Goal: Task Accomplishment & Management: Manage account settings

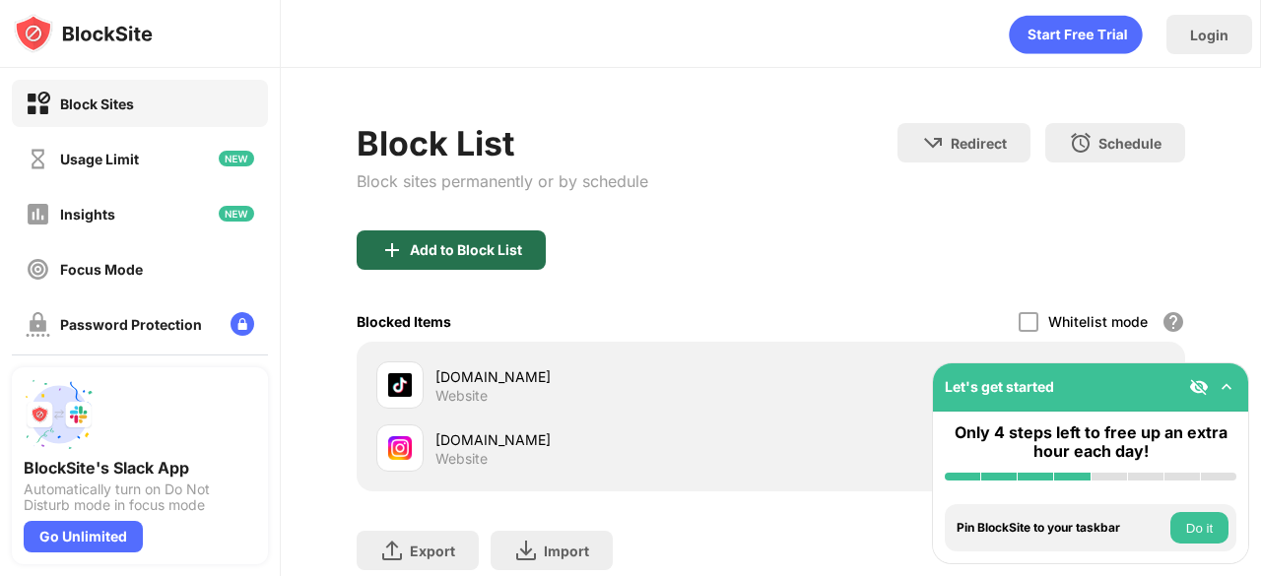
click at [449, 257] on div "Add to Block List" at bounding box center [451, 250] width 189 height 39
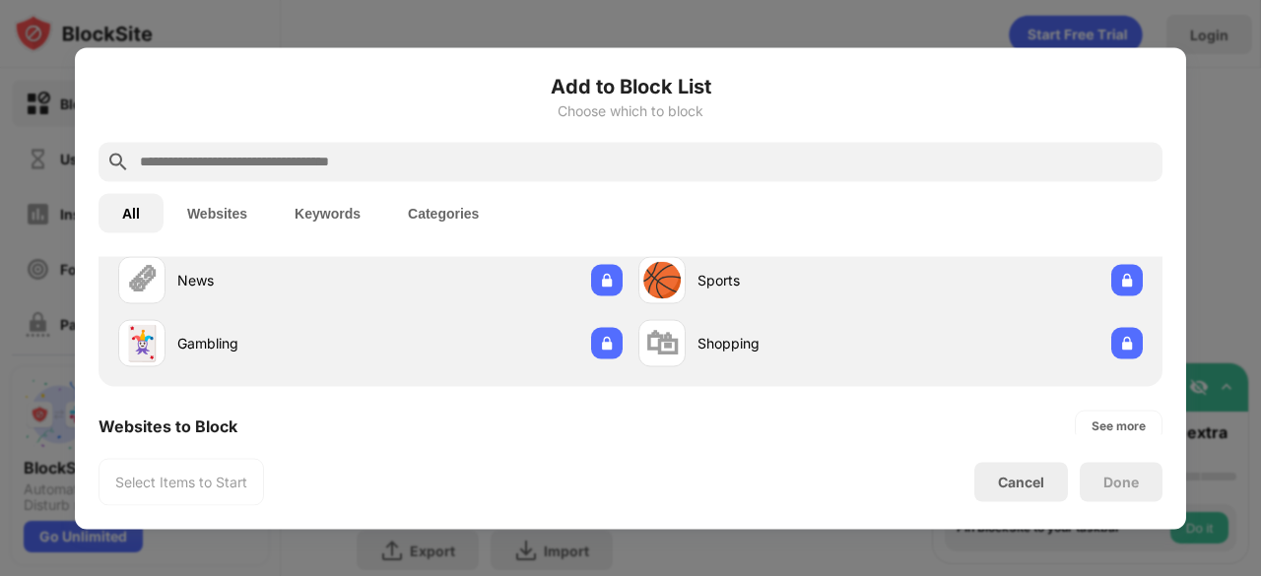
scroll to position [286, 0]
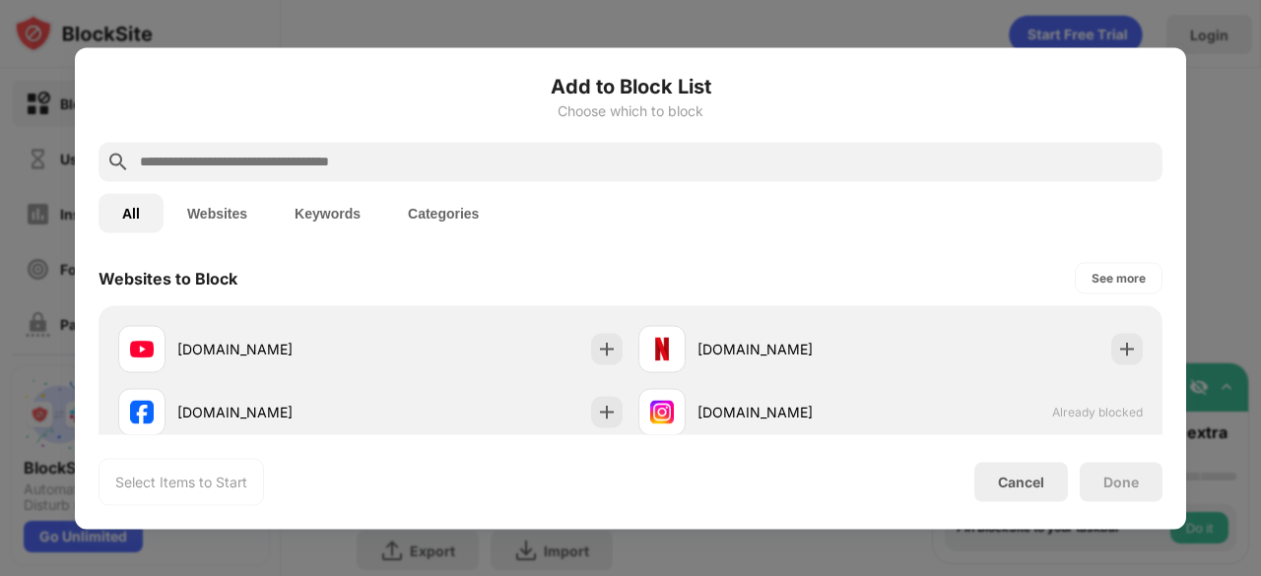
click at [587, 368] on div "[DOMAIN_NAME]" at bounding box center [370, 348] width 520 height 63
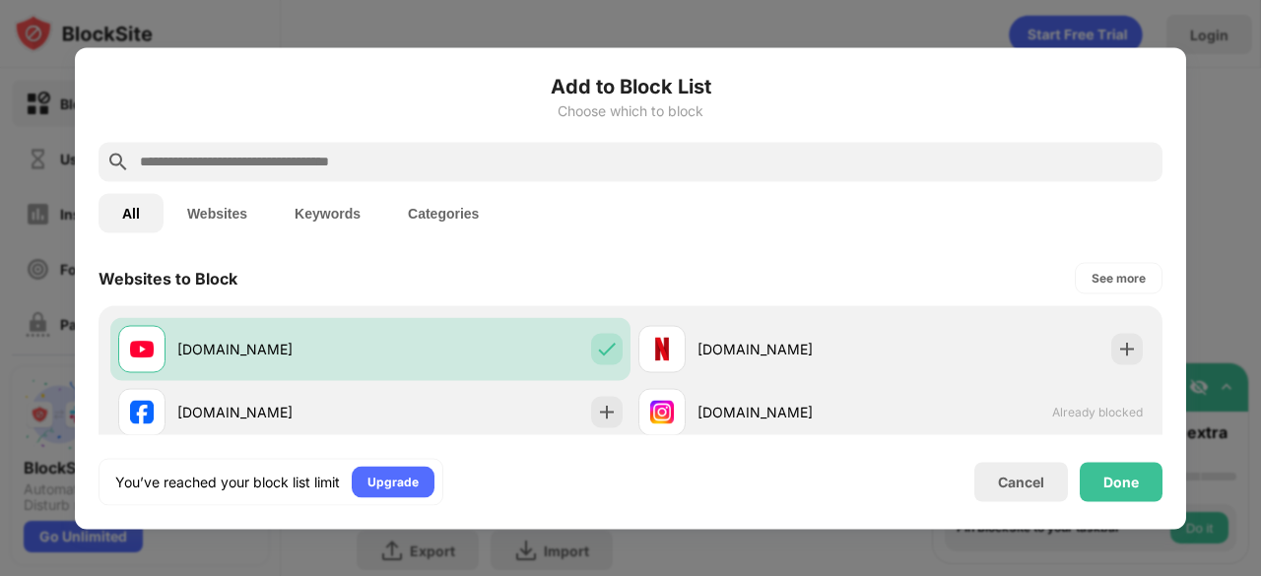
click at [1074, 474] on div "Cancel Done" at bounding box center [1069, 481] width 188 height 39
click at [1084, 479] on div "Done" at bounding box center [1121, 481] width 83 height 39
